Goal: Task Accomplishment & Management: Use online tool/utility

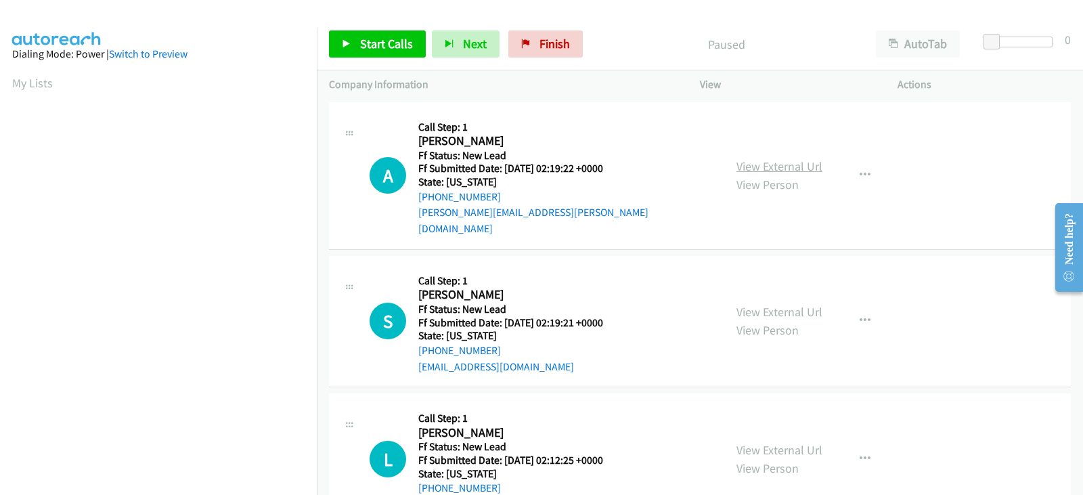
click at [784, 158] on link "View External Url" at bounding box center [779, 166] width 86 height 16
click at [780, 304] on link "View External Url" at bounding box center [779, 312] width 86 height 16
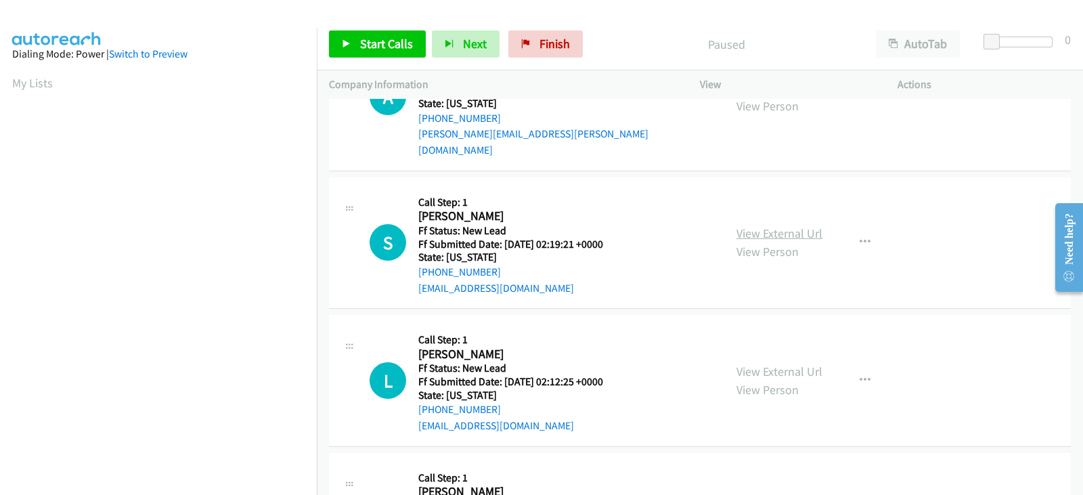
scroll to position [84, 0]
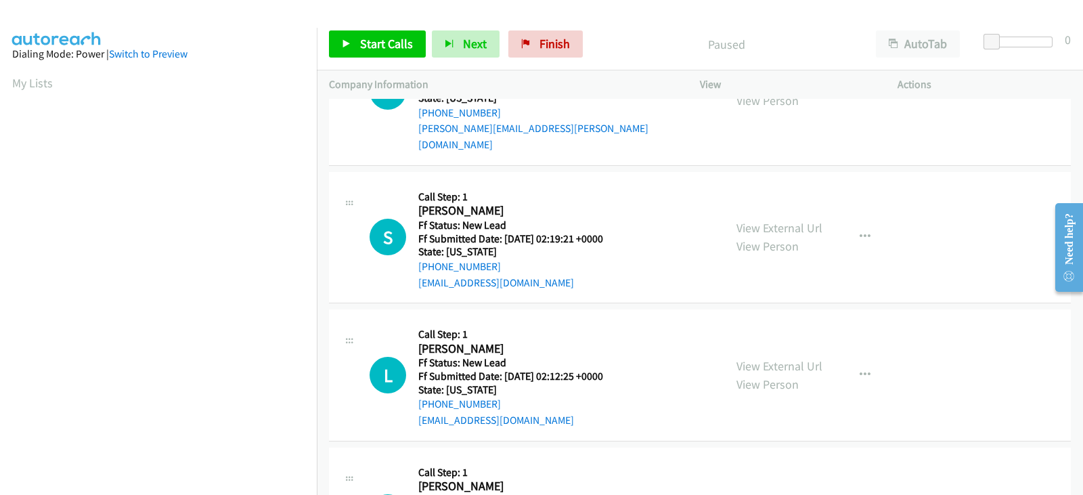
click at [788, 357] on div "View External Url View Person" at bounding box center [779, 375] width 86 height 37
click at [796, 358] on link "View External Url" at bounding box center [779, 366] width 86 height 16
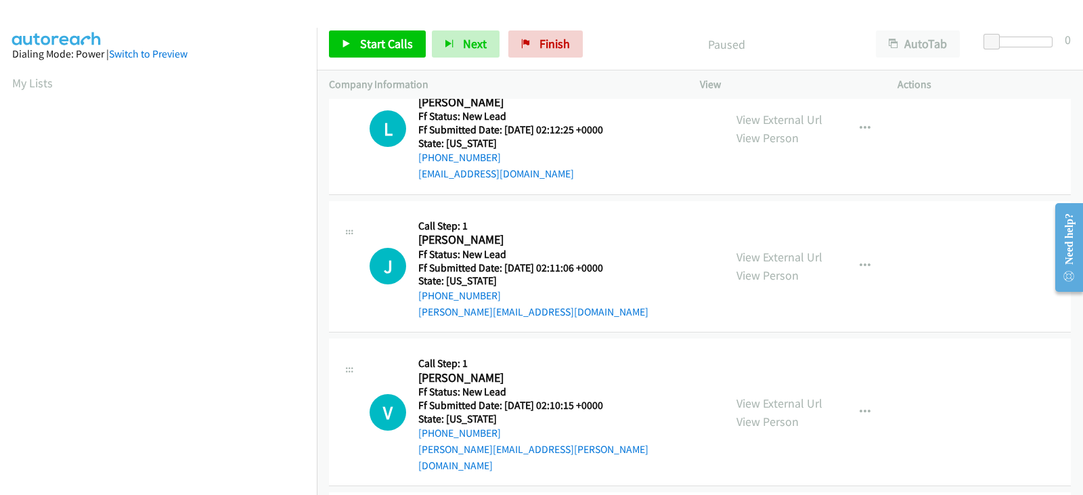
scroll to position [338, 0]
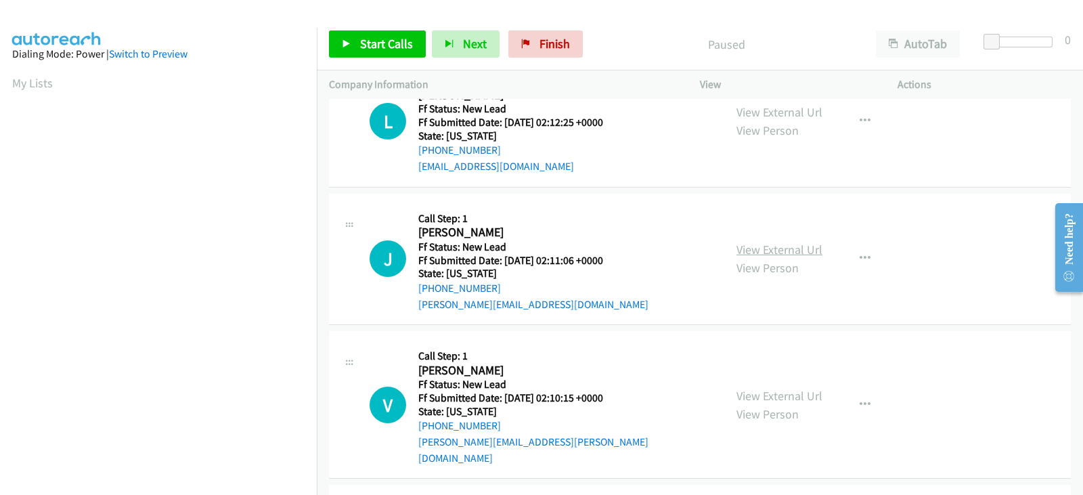
click at [775, 242] on link "View External Url" at bounding box center [779, 250] width 86 height 16
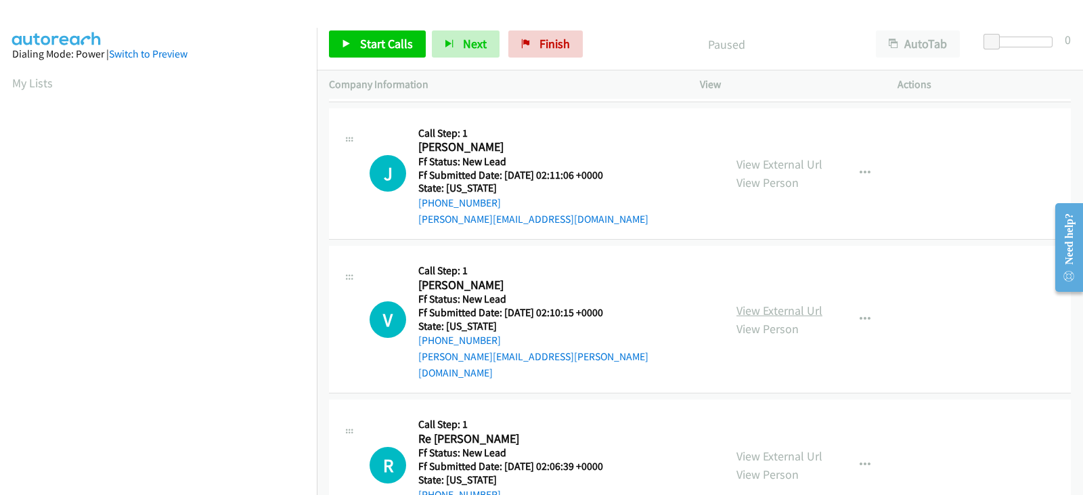
click at [782, 302] on link "View External Url" at bounding box center [779, 310] width 86 height 16
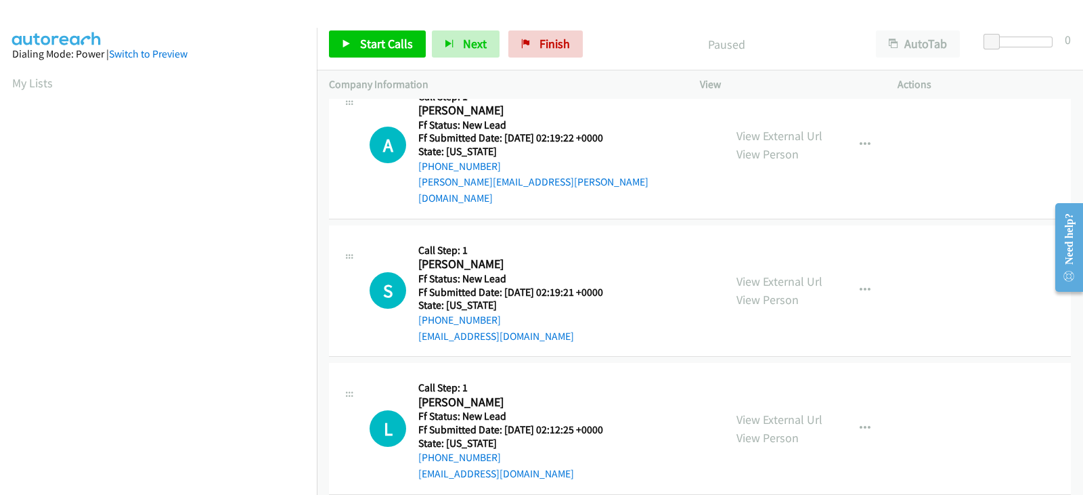
scroll to position [0, 0]
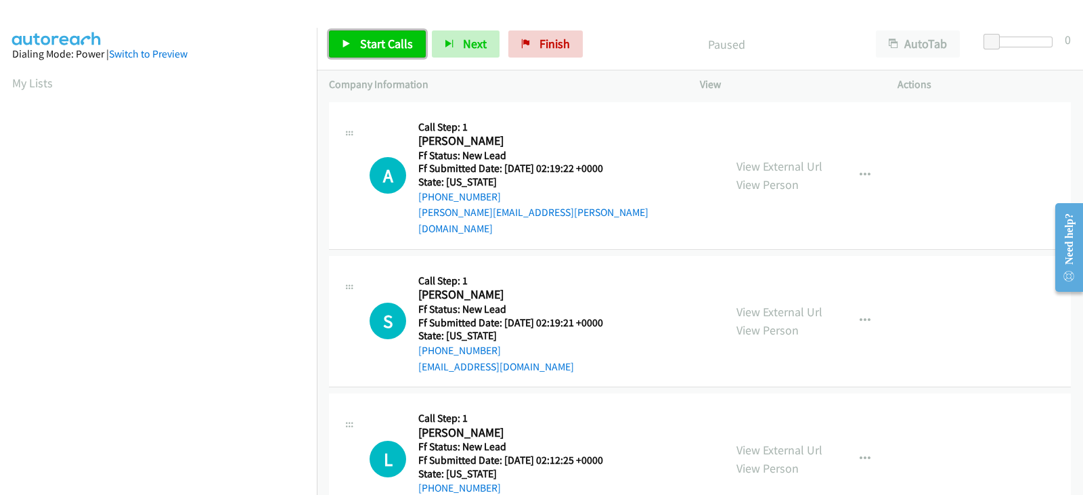
click at [350, 41] on link "Start Calls" at bounding box center [377, 43] width 97 height 27
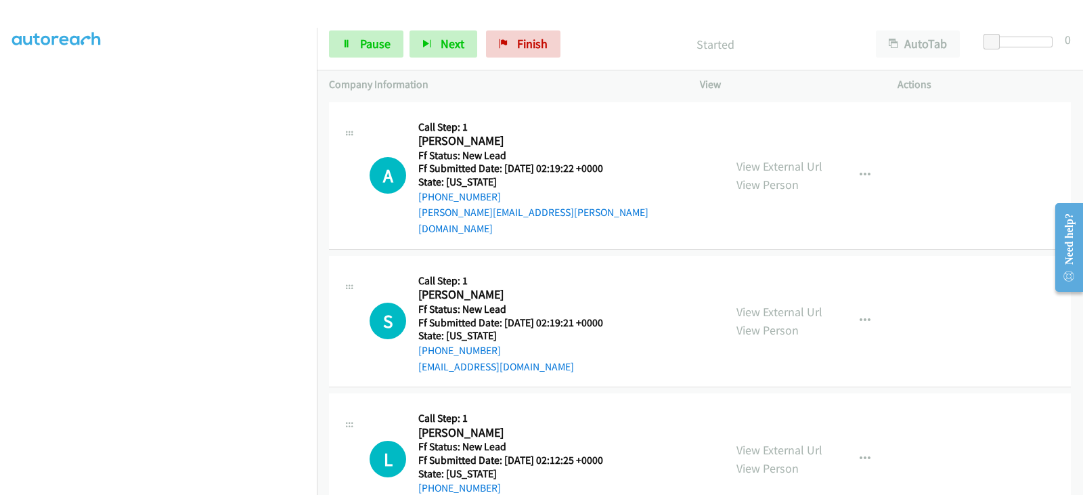
scroll to position [267, 0]
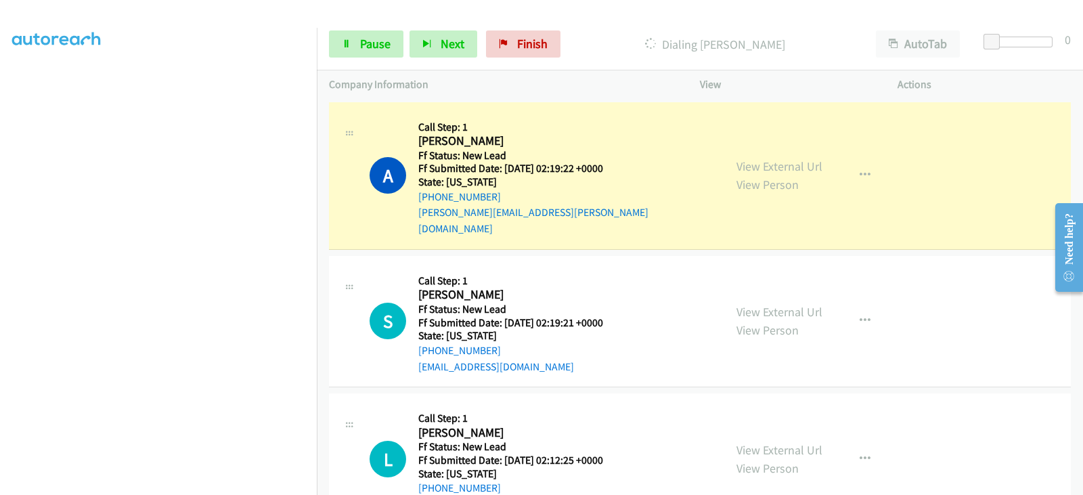
click at [383, 28] on div "Start Calls Pause Next Finish Dialing [PERSON_NAME] AutoTab AutoTab 0" at bounding box center [700, 44] width 766 height 52
click at [382, 44] on span "Pause" at bounding box center [375, 44] width 30 height 16
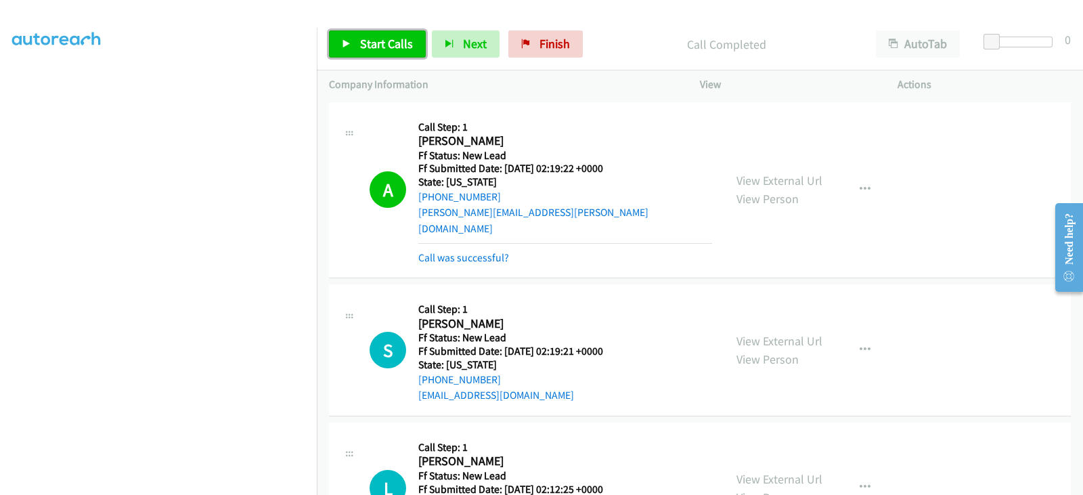
click at [382, 43] on span "Start Calls" at bounding box center [386, 44] width 53 height 16
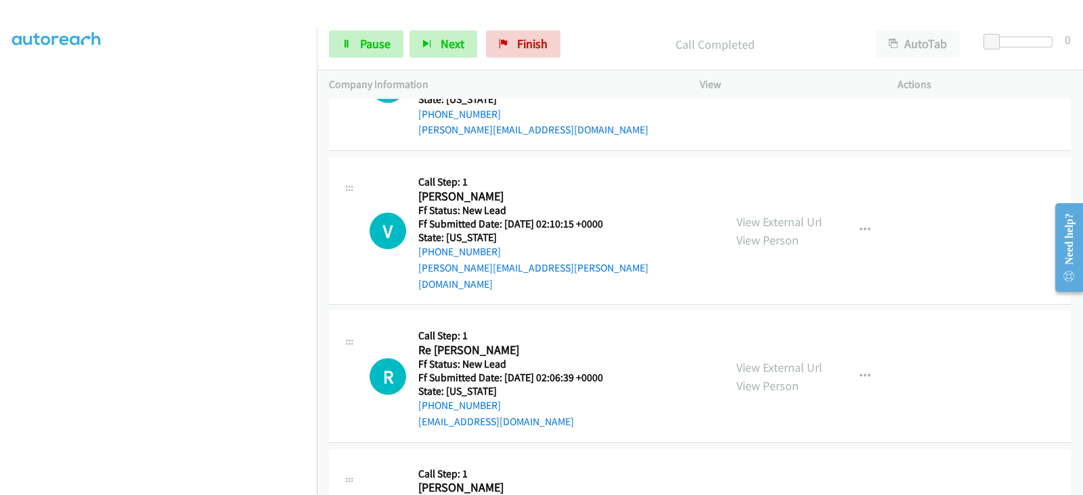
scroll to position [591, 0]
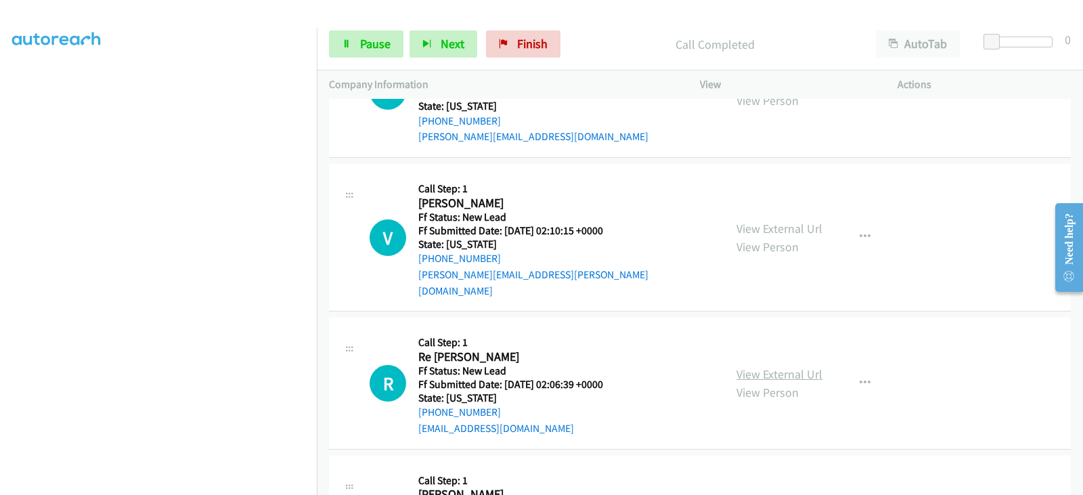
click at [798, 366] on link "View External Url" at bounding box center [779, 374] width 86 height 16
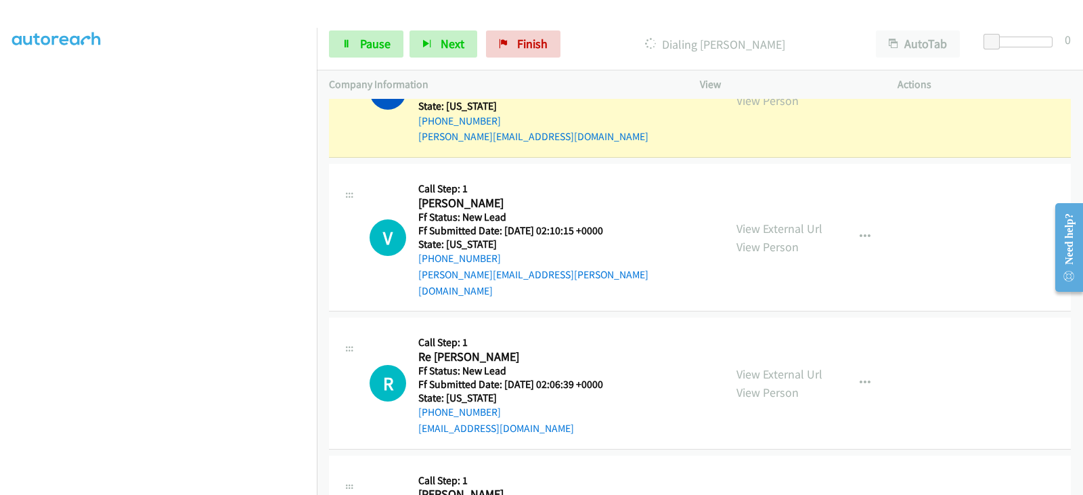
scroll to position [676, 0]
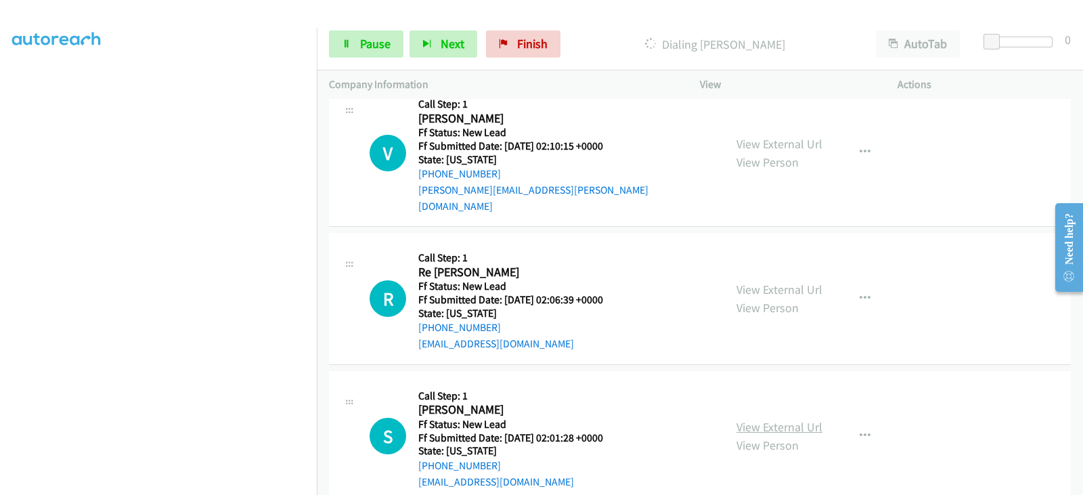
click at [741, 419] on link "View External Url" at bounding box center [779, 427] width 86 height 16
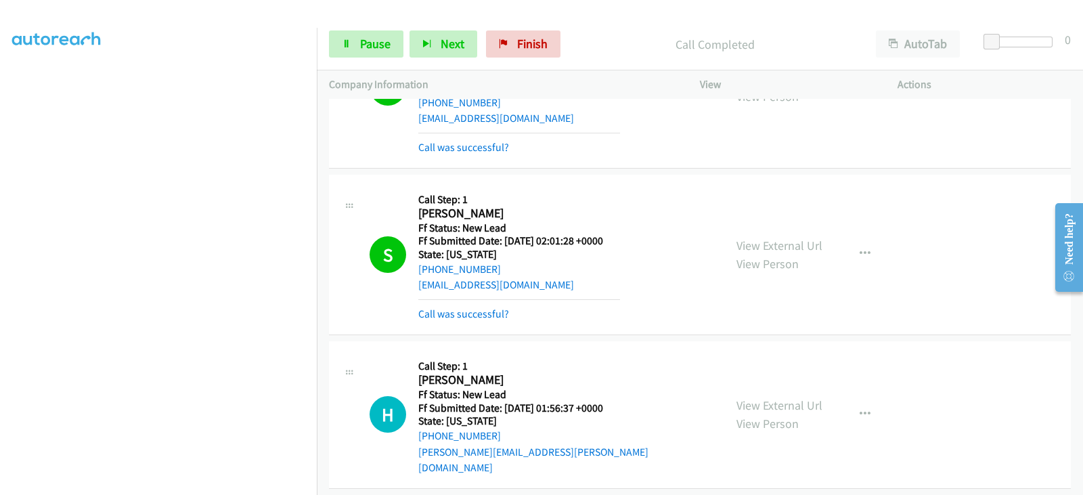
scroll to position [1043, 0]
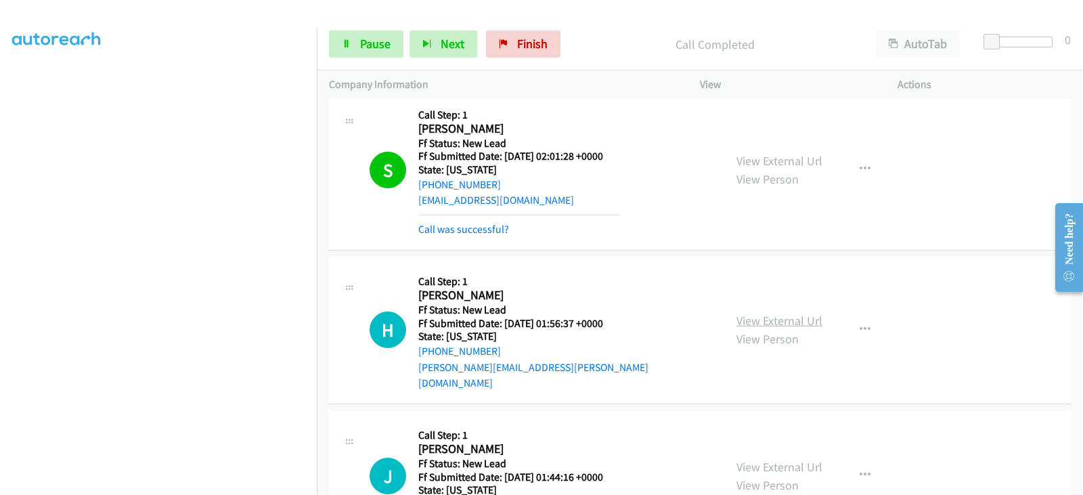
click at [775, 313] on link "View External Url" at bounding box center [779, 321] width 86 height 16
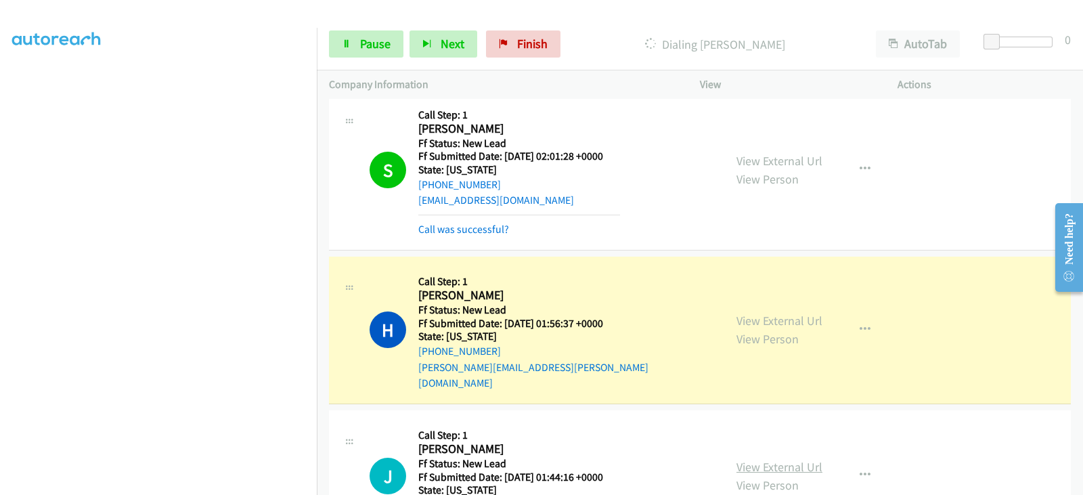
click at [786, 459] on link "View External Url" at bounding box center [779, 467] width 86 height 16
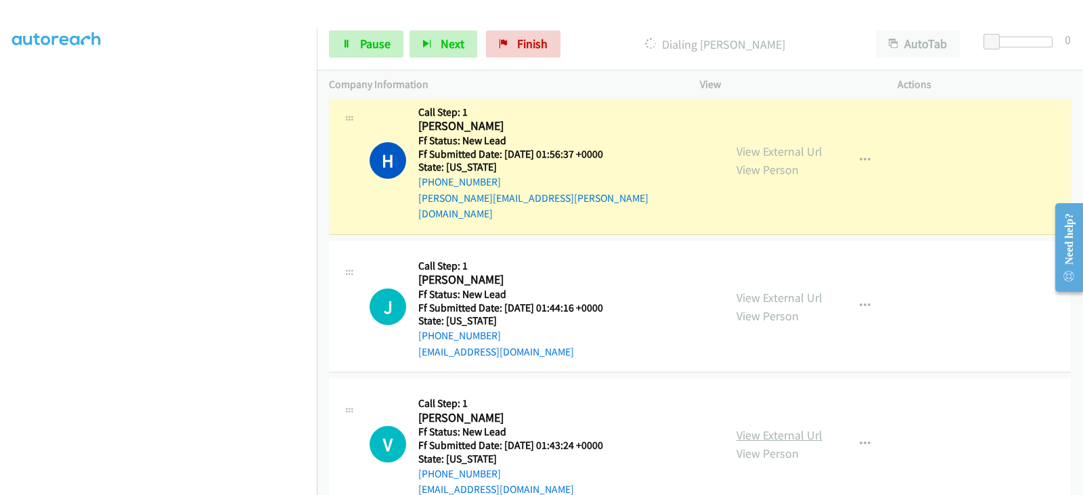
click at [777, 427] on link "View External Url" at bounding box center [779, 435] width 86 height 16
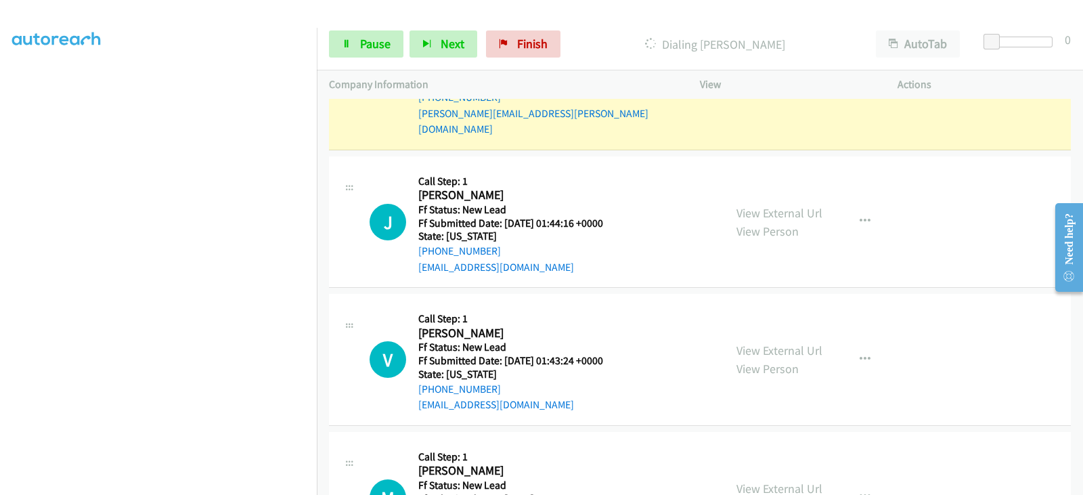
scroll to position [1382, 0]
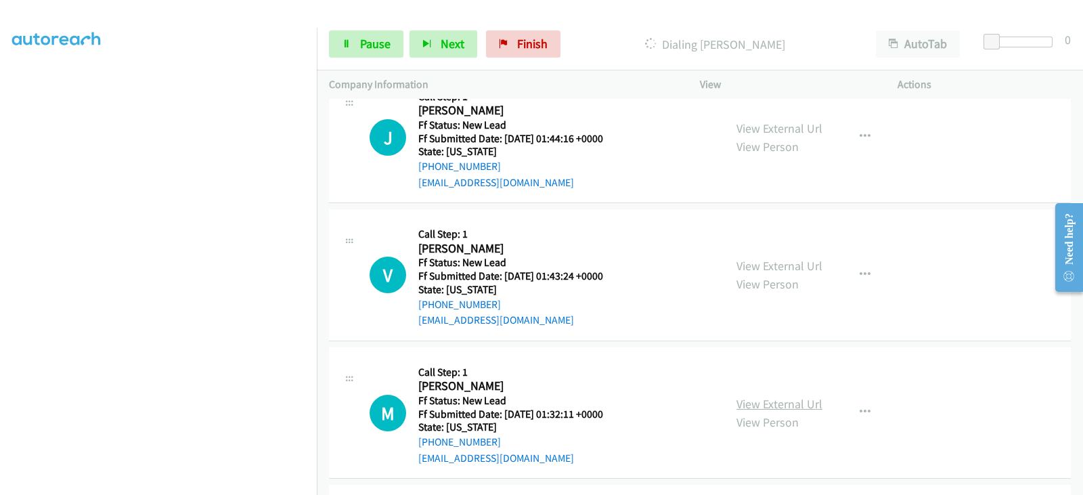
click at [756, 396] on link "View External Url" at bounding box center [779, 404] width 86 height 16
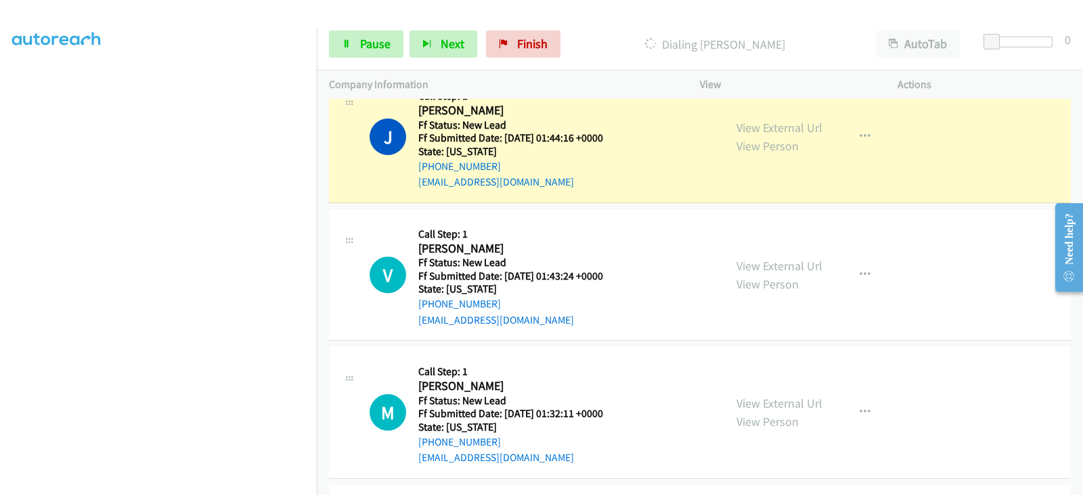
scroll to position [1325, 0]
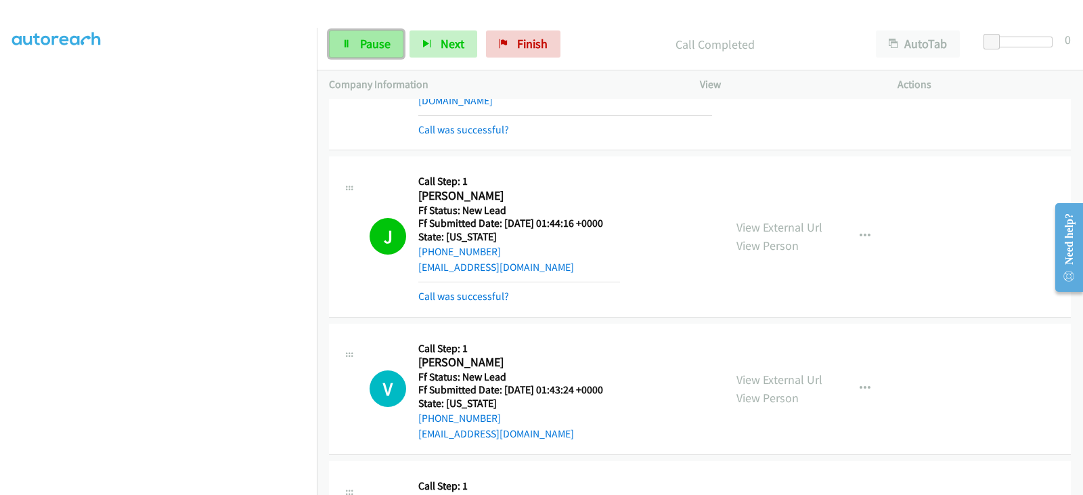
click at [373, 53] on link "Pause" at bounding box center [366, 43] width 74 height 27
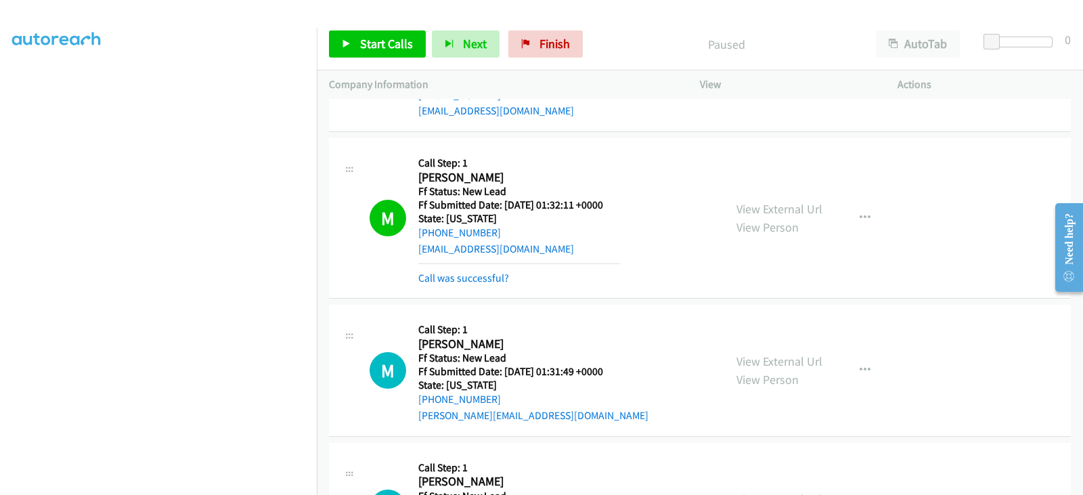
scroll to position [1664, 0]
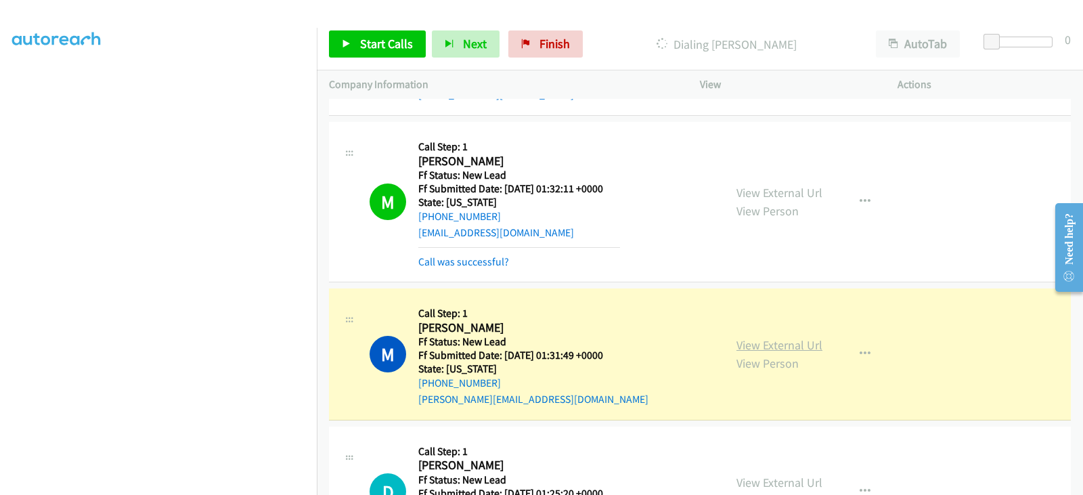
click at [772, 337] on link "View External Url" at bounding box center [779, 345] width 86 height 16
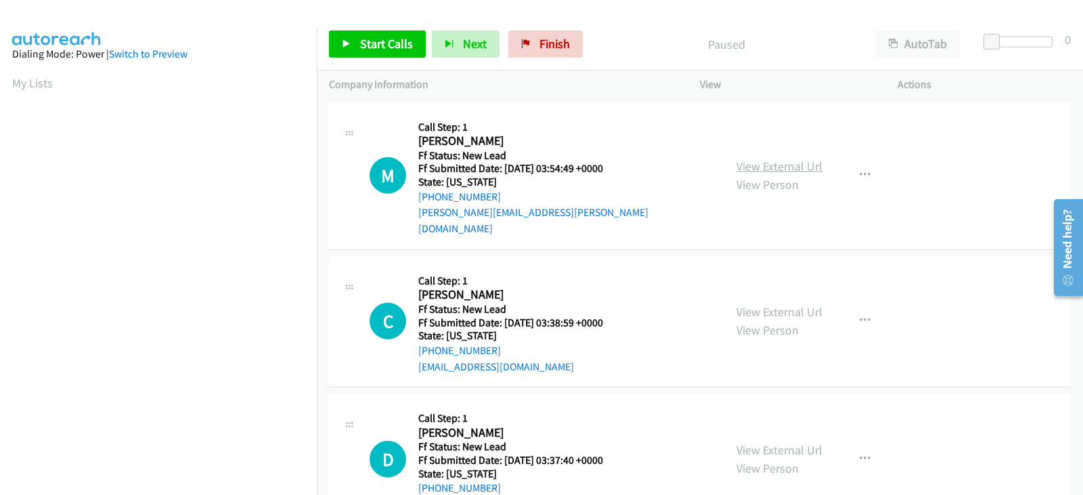
click at [771, 160] on link "View External Url" at bounding box center [779, 166] width 86 height 16
click at [777, 304] on link "View External Url" at bounding box center [779, 312] width 86 height 16
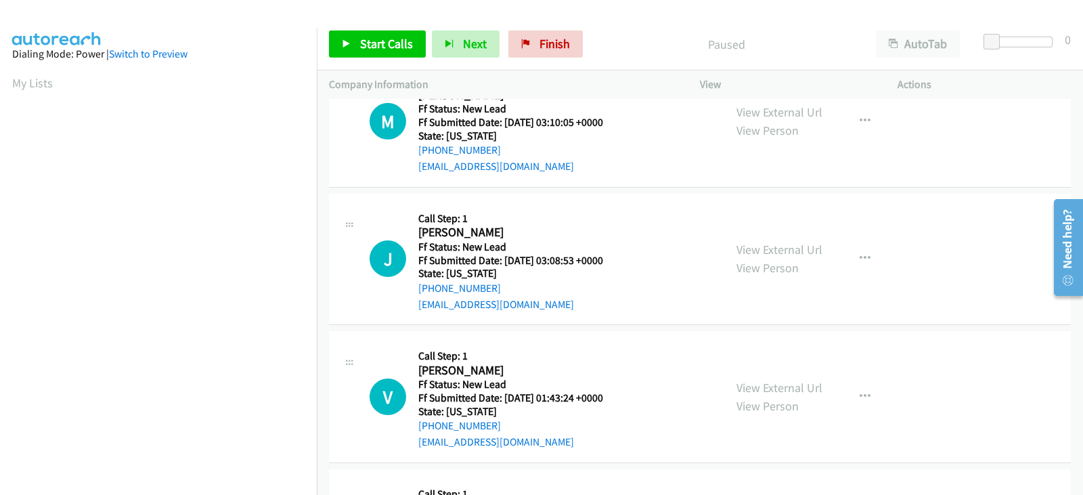
scroll to position [930, 0]
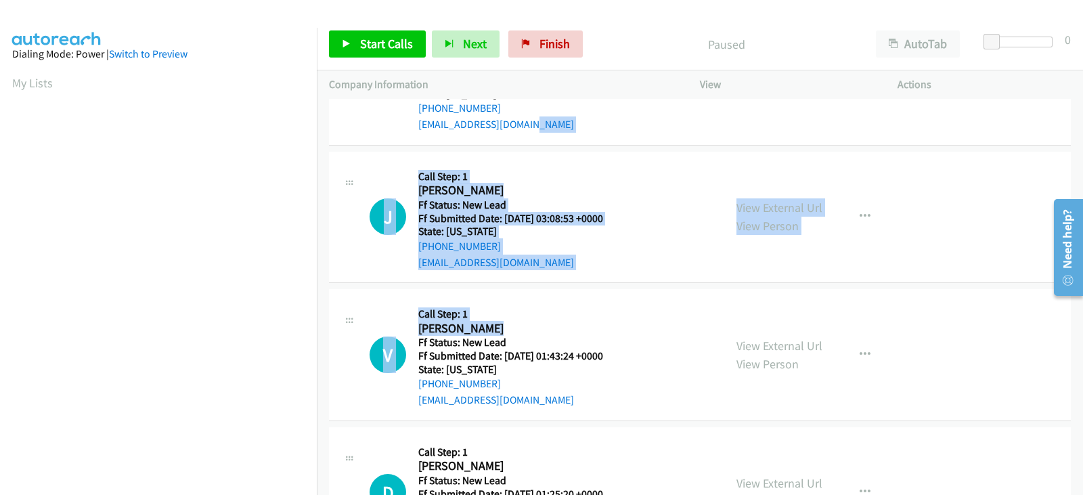
drag, startPoint x: 633, startPoint y: 307, endPoint x: 650, endPoint y: 124, distance: 183.5
click at [650, 124] on tbody "M Callback Scheduled Call Step: 1 Maren Attanasio America/Los_Angeles Ff Status…" at bounding box center [700, 2] width 766 height 1669
click at [605, 307] on h5 "Call Step: 1" at bounding box center [519, 314] width 202 height 14
click at [702, 304] on div "V Callback Scheduled Call Step: 1 Valeria Kumin America/Los_Angeles Ff Status: …" at bounding box center [540, 354] width 342 height 107
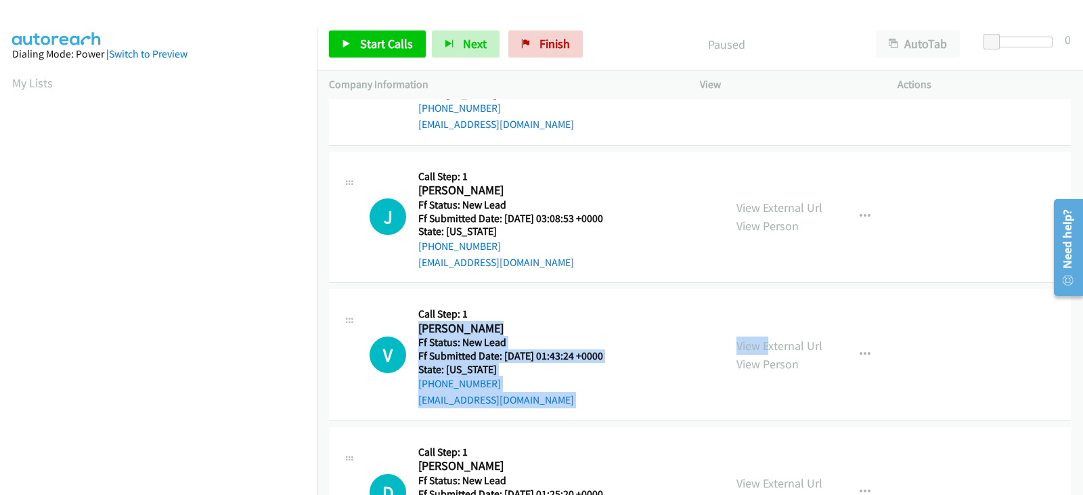
drag, startPoint x: 759, startPoint y: 292, endPoint x: 634, endPoint y: 292, distance: 125.2
click at [634, 292] on div "V Callback Scheduled Call Step: 1 Valeria Kumin America/Los_Angeles Ff Status: …" at bounding box center [700, 355] width 742 height 132
click at [646, 301] on div "V Callback Scheduled Call Step: 1 Valeria Kumin America/Los_Angeles Ff Status: …" at bounding box center [540, 354] width 342 height 107
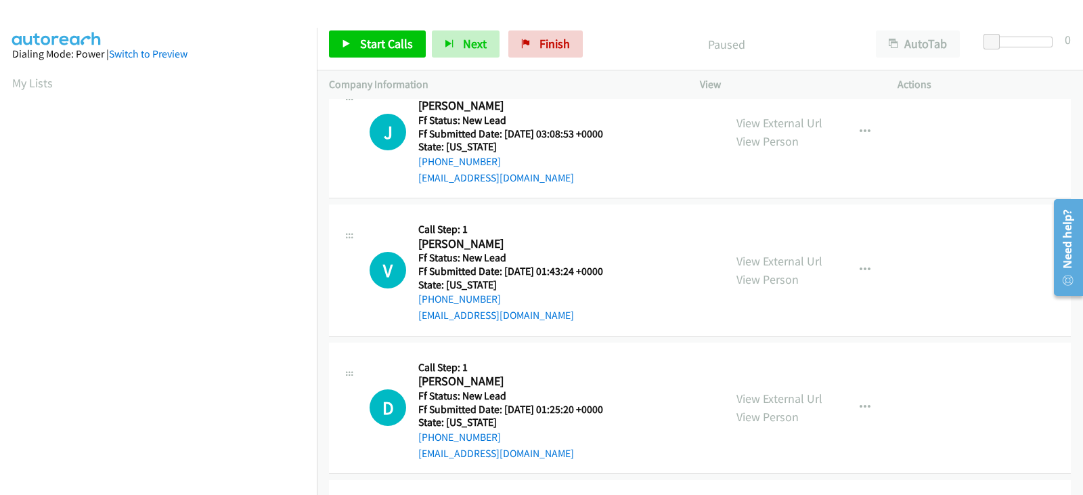
click at [902, 291] on div "View External Url View Person View External Url Email Schedule/Manage Callback …" at bounding box center [829, 270] width 210 height 107
drag, startPoint x: 933, startPoint y: 204, endPoint x: 752, endPoint y: 223, distance: 182.3
click at [752, 223] on div "V Callback Scheduled Call Step: 1 Valeria Kumin America/Los_Angeles Ff Status: …" at bounding box center [700, 270] width 742 height 132
click at [709, 217] on div "V Callback Scheduled Call Step: 1 Valeria Kumin America/Los_Angeles Ff Status: …" at bounding box center [526, 270] width 395 height 107
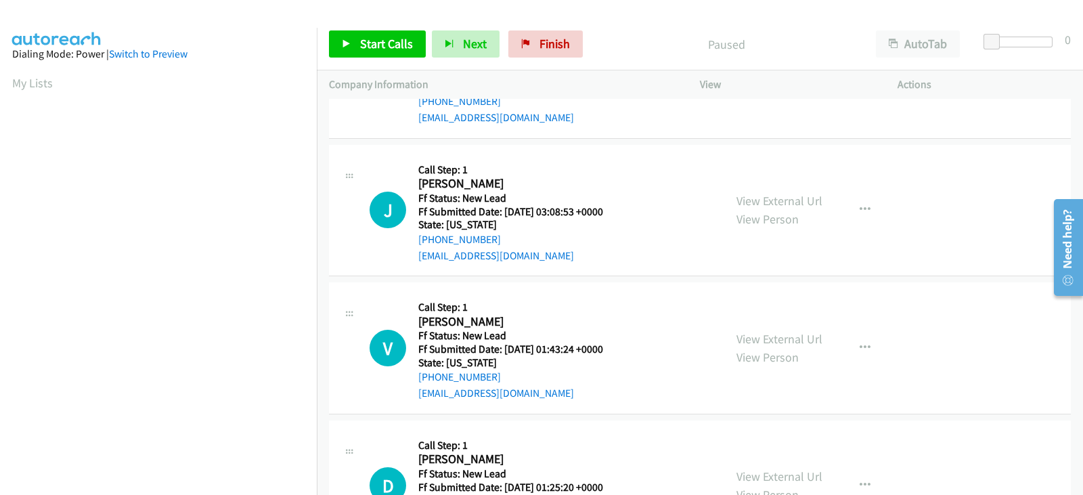
scroll to position [930, 0]
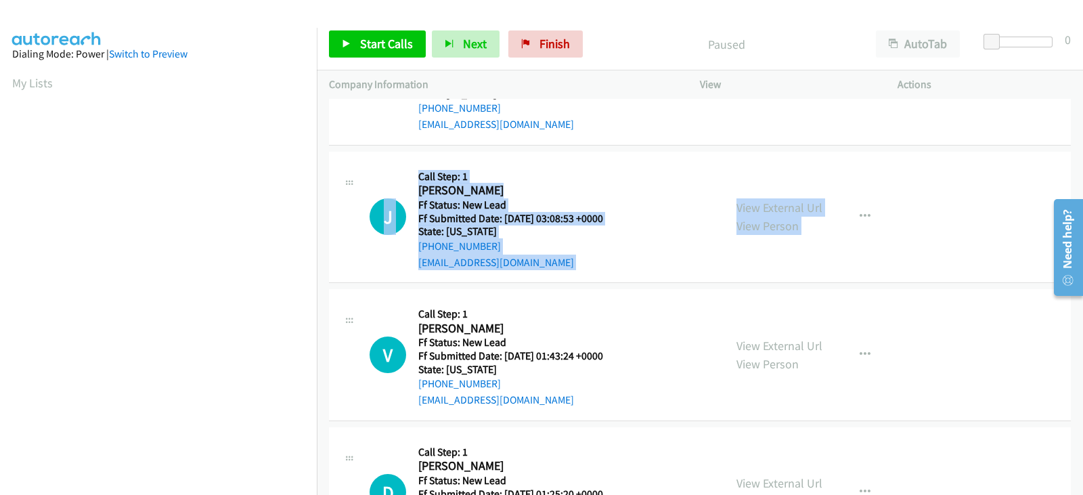
drag, startPoint x: 348, startPoint y: 306, endPoint x: 370, endPoint y: 168, distance: 139.0
click at [370, 168] on tbody "M Callback Scheduled Call Step: 1 Maren Attanasio America/Los_Angeles Ff Status…" at bounding box center [700, 2] width 766 height 1669
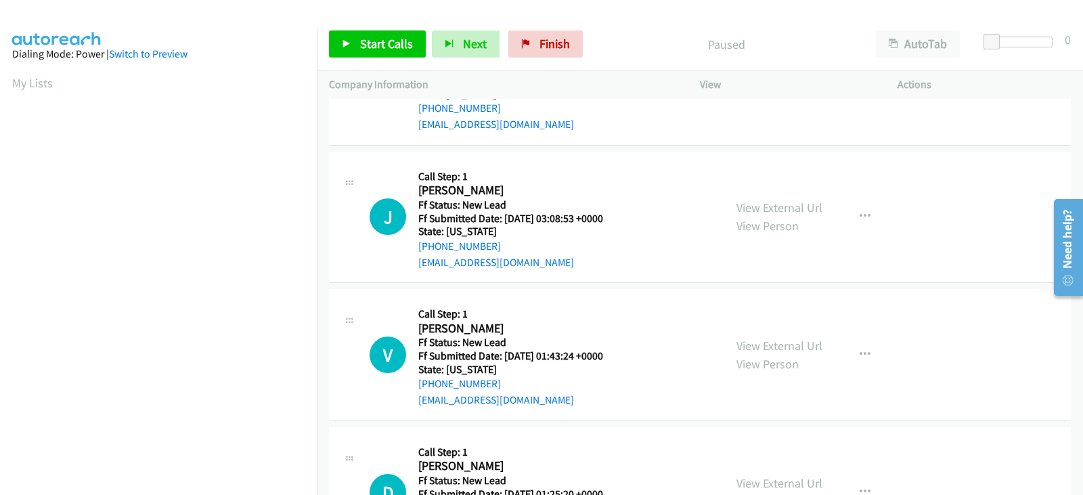
click at [343, 254] on div "J Callback Scheduled Call Step: 1 Jose Hurtado America/Los_Angeles Ff Status: N…" at bounding box center [700, 218] width 742 height 132
click at [346, 319] on icon at bounding box center [349, 322] width 16 height 7
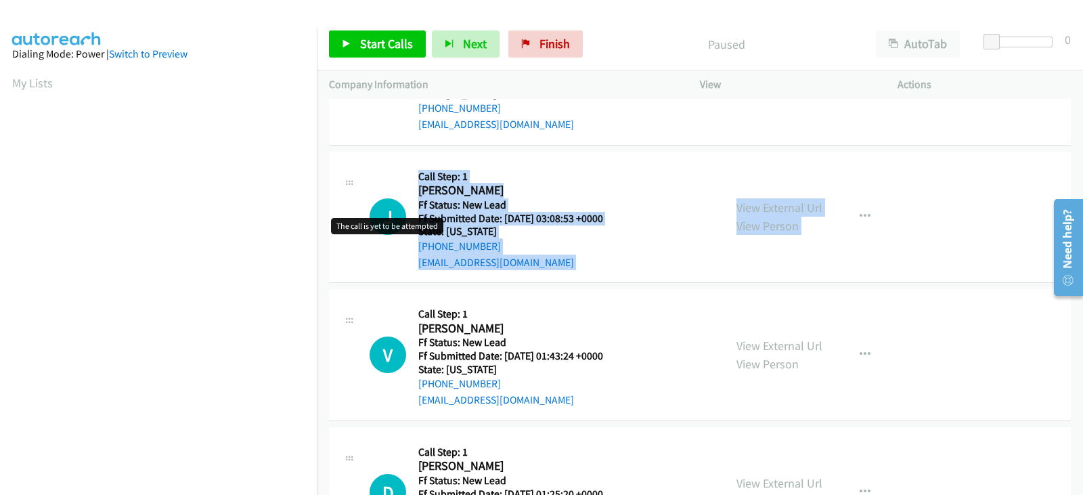
drag, startPoint x: 350, startPoint y: 300, endPoint x: 392, endPoint y: 201, distance: 108.2
click at [392, 201] on tbody "M Callback Scheduled Call Step: 1 Maren Attanasio America/Los_Angeles Ff Status…" at bounding box center [700, 2] width 766 height 1669
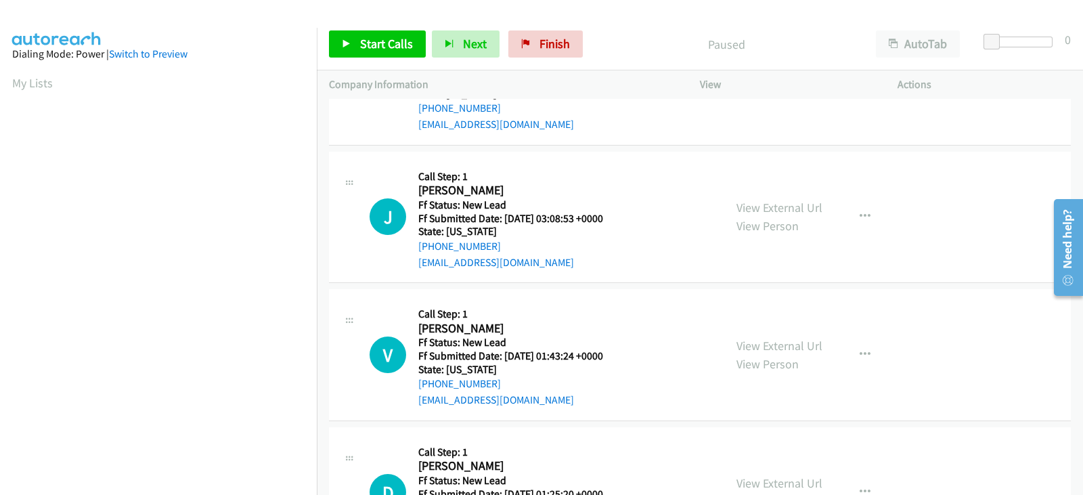
click at [351, 319] on icon at bounding box center [349, 322] width 16 height 7
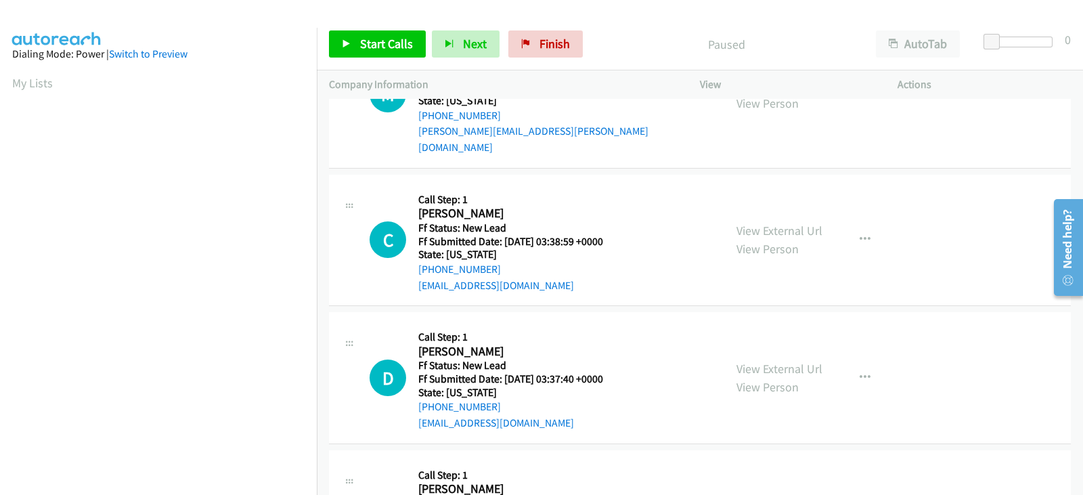
scroll to position [0, 0]
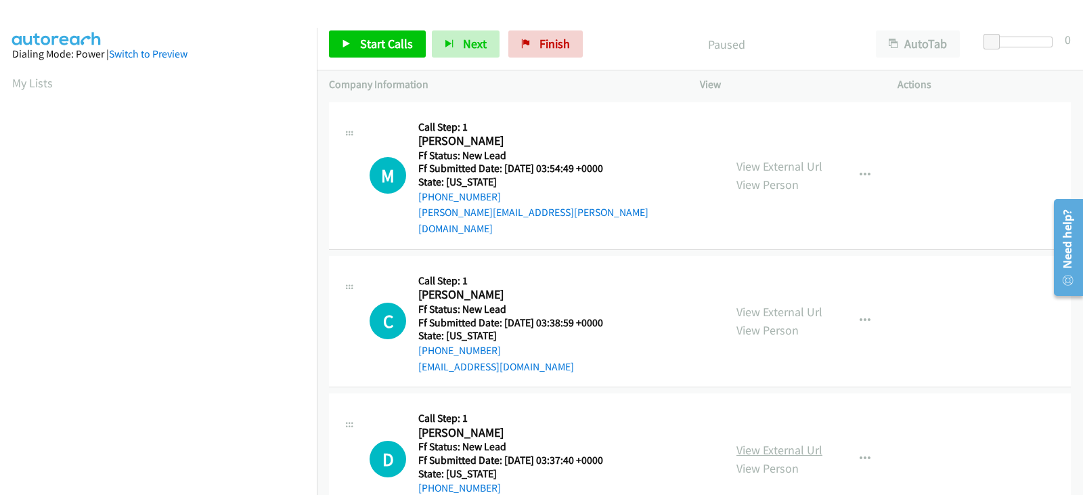
click at [769, 442] on link "View External Url" at bounding box center [779, 450] width 86 height 16
click at [388, 47] on span "Start Calls" at bounding box center [386, 44] width 53 height 16
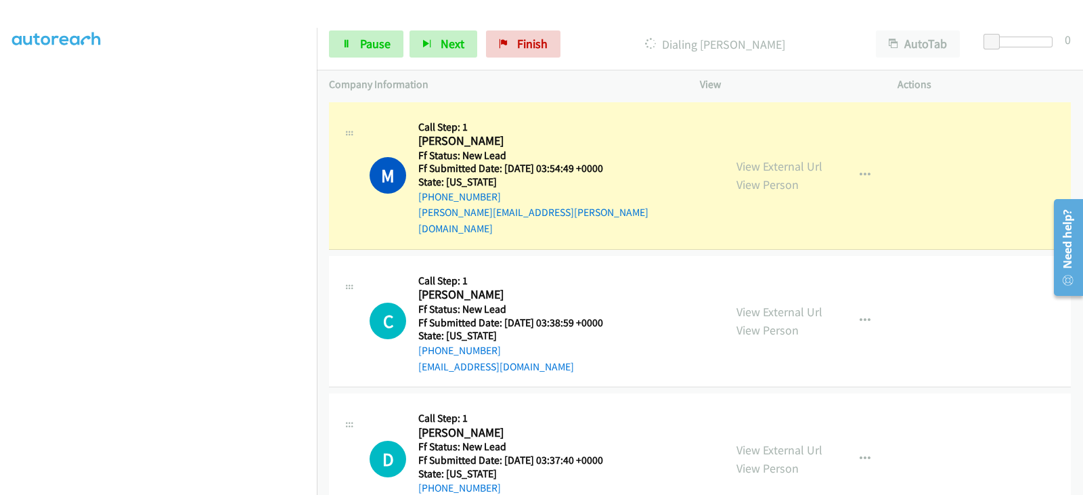
scroll to position [267, 0]
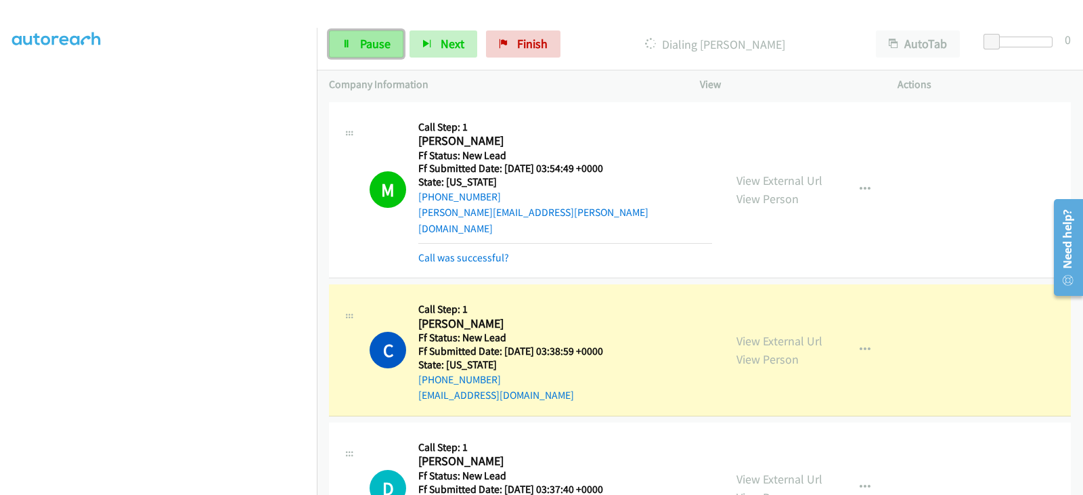
click at [380, 54] on link "Pause" at bounding box center [366, 43] width 74 height 27
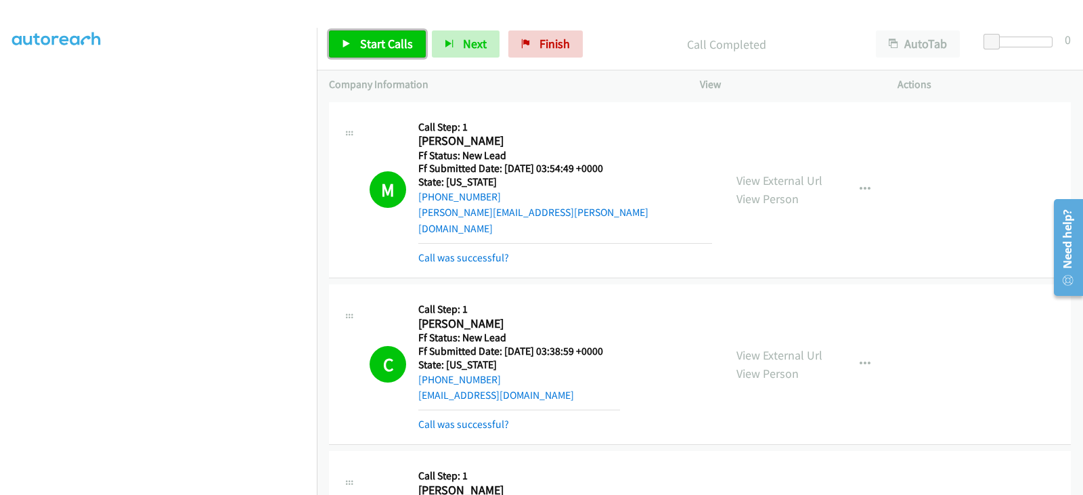
click at [385, 44] on span "Start Calls" at bounding box center [386, 44] width 53 height 16
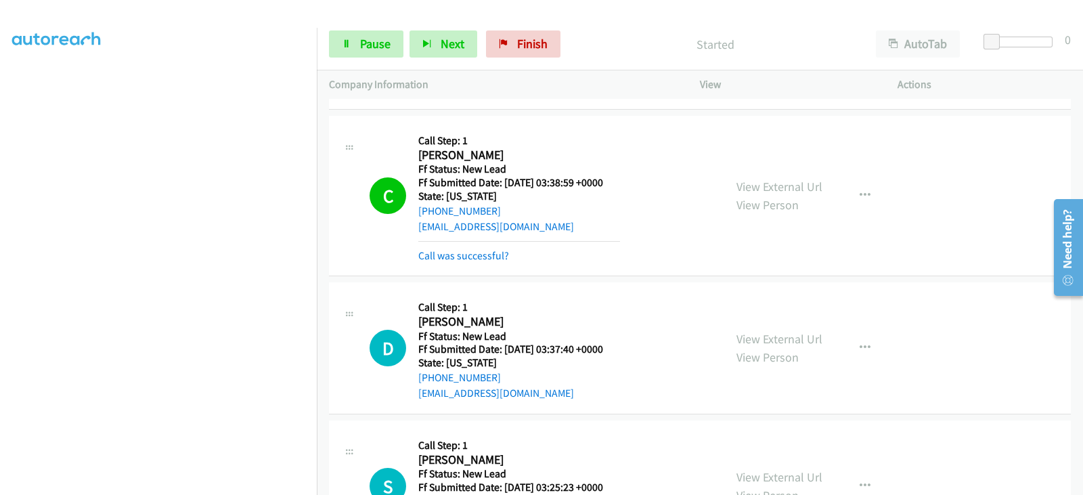
scroll to position [254, 0]
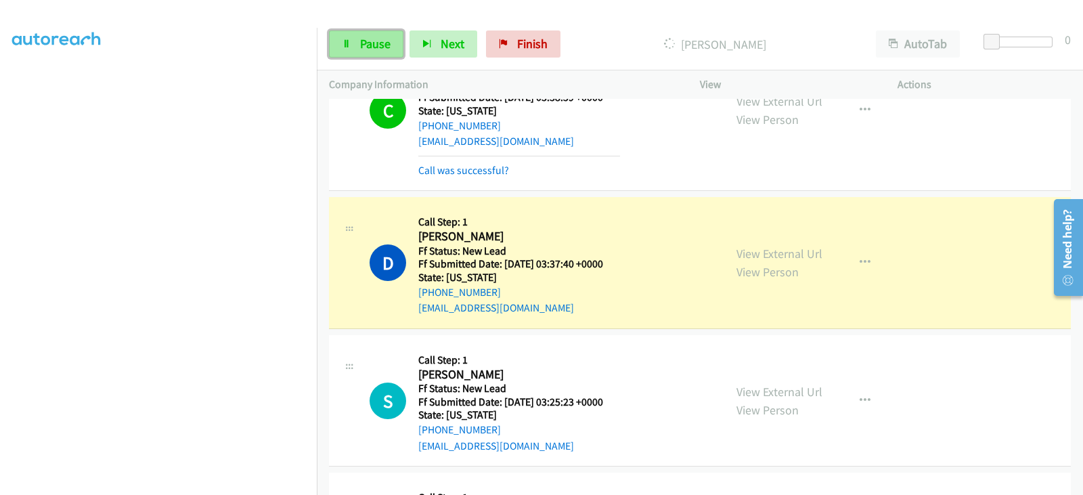
click at [369, 49] on span "Pause" at bounding box center [375, 44] width 30 height 16
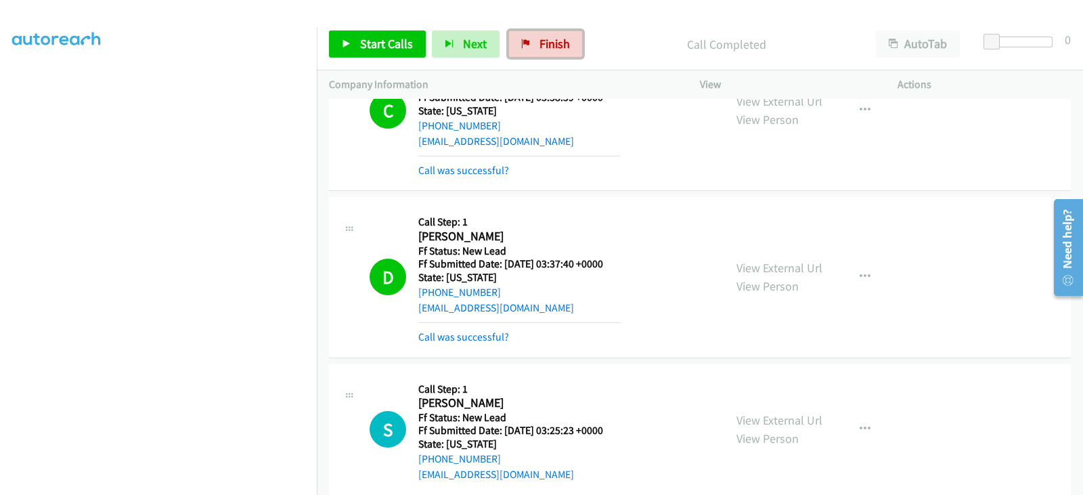
drag, startPoint x: 556, startPoint y: 47, endPoint x: 603, endPoint y: 90, distance: 63.7
click at [556, 47] on span "Finish" at bounding box center [554, 44] width 30 height 16
